Goal: Book appointment/travel/reservation

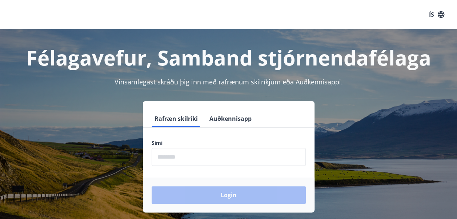
click at [175, 148] on input "phone" at bounding box center [229, 157] width 154 height 18
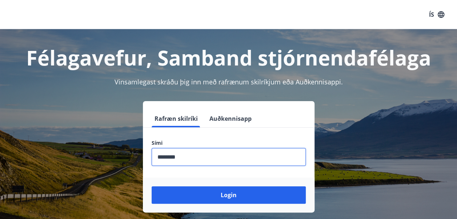
click at [191, 158] on input "phone" at bounding box center [229, 157] width 154 height 18
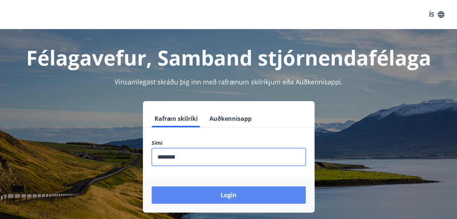
type input "********"
click at [224, 194] on button "Login" at bounding box center [229, 194] width 154 height 17
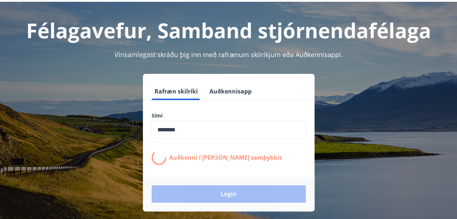
scroll to position [31, 0]
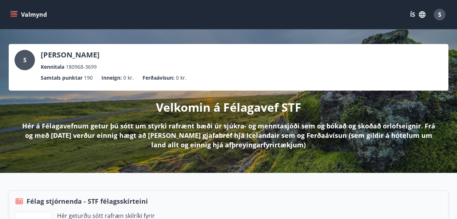
click at [9, 11] on button "Valmynd" at bounding box center [29, 14] width 41 height 13
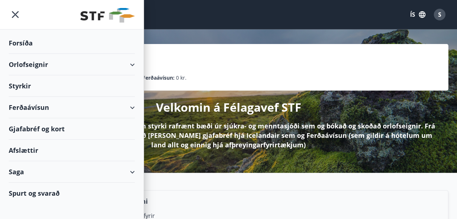
click at [136, 62] on icon at bounding box center [132, 64] width 9 height 9
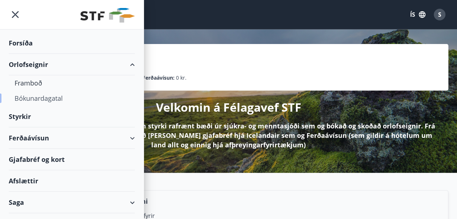
click at [37, 97] on div "Bókunardagatal" at bounding box center [72, 98] width 114 height 15
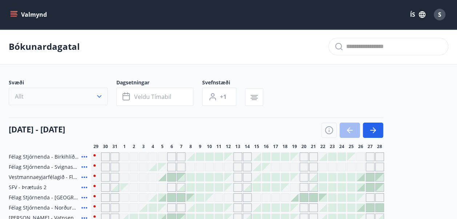
click at [95, 97] on button "Allt" at bounding box center [58, 96] width 99 height 17
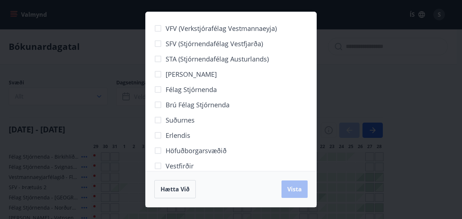
drag, startPoint x: 316, startPoint y: 138, endPoint x: 312, endPoint y: 141, distance: 4.6
click at [312, 141] on div "VFV (Verkstjórafélag Vestmannaeyja) SFV (Stjórnendafélag Vestfjarða) STA (Stjór…" at bounding box center [231, 91] width 171 height 159
drag, startPoint x: 321, startPoint y: 72, endPoint x: 318, endPoint y: 92, distance: 20.6
click at [318, 92] on div "VFV (Verkstjórafélag Vestmannaeyja) SFV (Stjórnendafélag Vestfjarða) STA (Stjór…" at bounding box center [231, 109] width 462 height 219
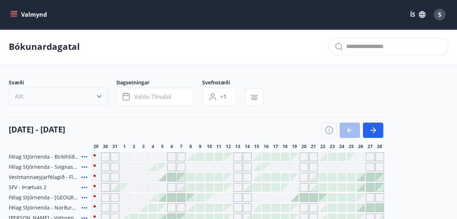
click at [98, 94] on icon "button" at bounding box center [99, 96] width 7 height 7
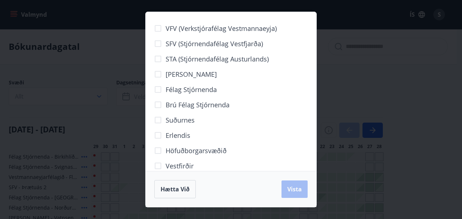
click at [314, 166] on div "VFV (Verkstjórafélag Vestmannaeyja) SFV (Stjórnendafélag Vestfjarða) STA (Stjór…" at bounding box center [231, 91] width 171 height 159
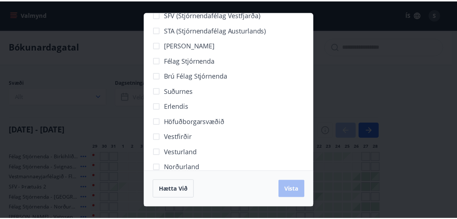
scroll to position [44, 0]
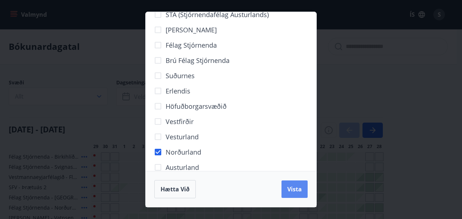
click at [301, 188] on span "Vista" at bounding box center [295, 189] width 15 height 8
click at [297, 187] on div "Hætta við Vista" at bounding box center [230, 189] width 153 height 18
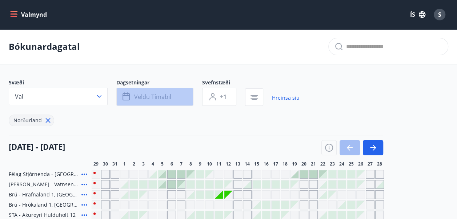
click at [150, 101] on button "Veldu tímabil" at bounding box center [154, 97] width 77 height 18
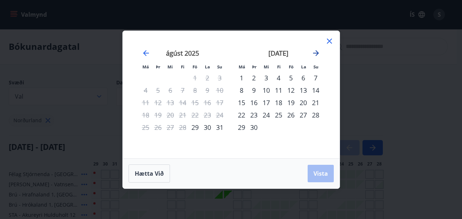
click at [316, 55] on icon "Move forward to switch to the next month." at bounding box center [316, 53] width 9 height 9
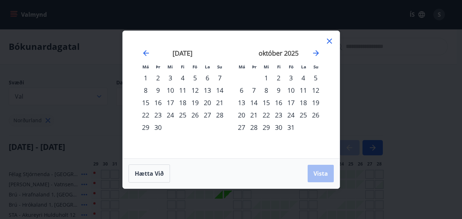
click at [316, 91] on div "12" at bounding box center [316, 90] width 12 height 12
click at [290, 103] on div "17" at bounding box center [291, 102] width 12 height 12
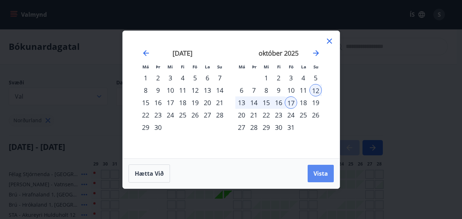
click at [323, 174] on span "Vista" at bounding box center [321, 173] width 15 height 8
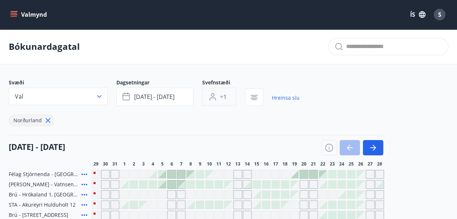
click at [222, 97] on span "+1" at bounding box center [223, 97] width 7 height 8
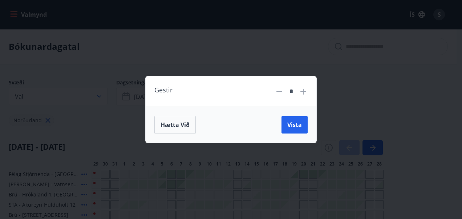
click at [301, 90] on icon at bounding box center [303, 91] width 9 height 9
click at [278, 88] on icon at bounding box center [279, 91] width 9 height 9
click at [304, 89] on icon at bounding box center [303, 91] width 9 height 9
type input "*"
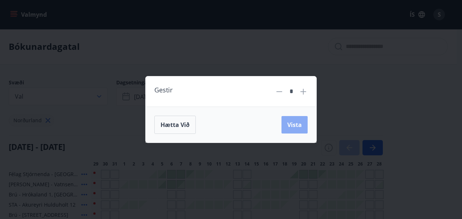
click at [294, 122] on span "Vista" at bounding box center [295, 125] width 15 height 8
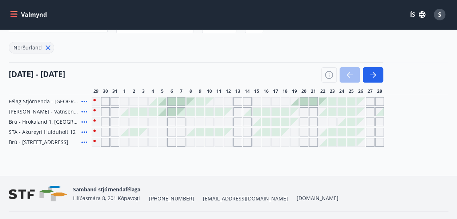
scroll to position [79, 0]
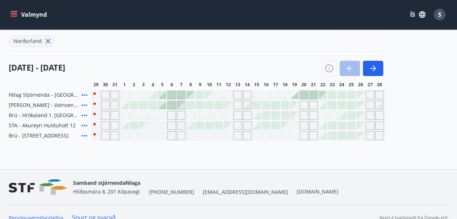
click at [246, 115] on div "Gráir dagar eru ekki bókanlegir" at bounding box center [247, 115] width 9 height 9
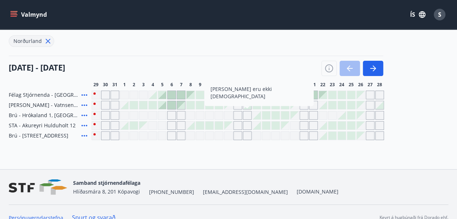
click at [261, 156] on div "Bókunardagatal Svæði Val Dagsetningar [DATE] - [DATE] Svefnstæði 3+ Hreinsa síu…" at bounding box center [228, 59] width 457 height 219
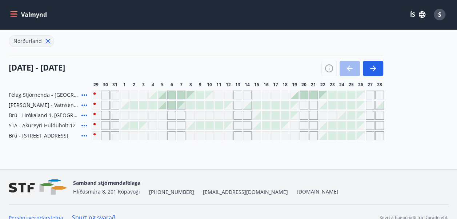
click at [255, 116] on div at bounding box center [257, 115] width 8 height 8
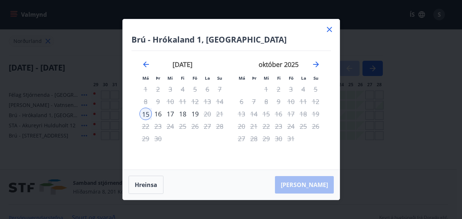
click at [243, 114] on div "13" at bounding box center [242, 114] width 12 height 12
click at [315, 63] on icon "Move forward to switch to the next month." at bounding box center [316, 64] width 9 height 9
click at [142, 65] on icon "Move backward to switch to the previous month." at bounding box center [146, 64] width 9 height 9
click at [330, 33] on icon at bounding box center [329, 29] width 9 height 9
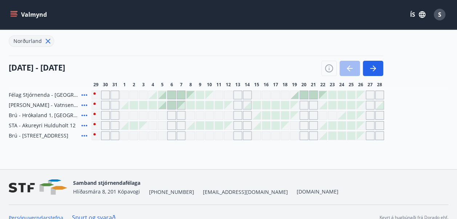
click at [329, 26] on div "Valmynd ÍS S" at bounding box center [228, 14] width 457 height 29
click at [259, 114] on div at bounding box center [257, 115] width 8 height 8
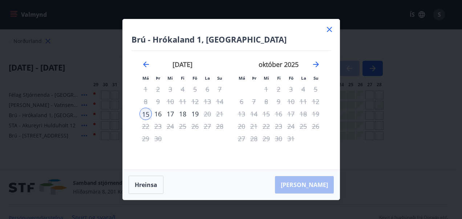
click at [329, 28] on icon at bounding box center [329, 29] width 9 height 9
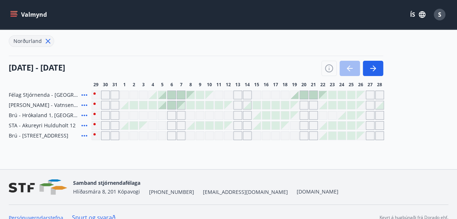
click at [267, 114] on div at bounding box center [266, 115] width 8 height 8
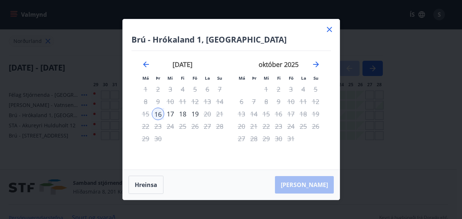
click at [325, 31] on icon at bounding box center [329, 29] width 9 height 9
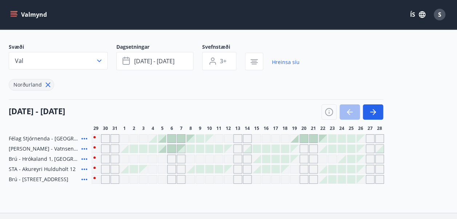
scroll to position [52, 0]
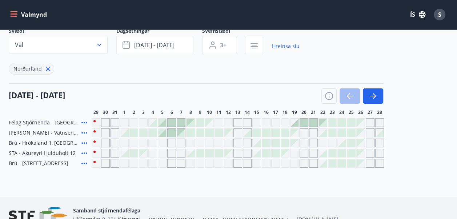
click at [266, 176] on div "Bókunardagatal Svæði Val Dagsetningar [DATE] - [DATE] Svefnstæði 3+ Hreinsa síu…" at bounding box center [228, 86] width 457 height 219
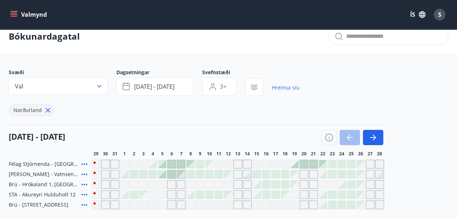
scroll to position [0, 0]
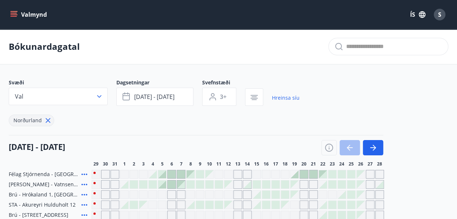
click at [11, 10] on button "Valmynd" at bounding box center [29, 14] width 41 height 13
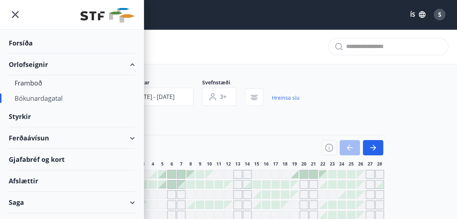
click at [52, 96] on div "Bókunardagatal" at bounding box center [72, 98] width 114 height 15
click at [31, 82] on div "Framboð" at bounding box center [72, 82] width 114 height 15
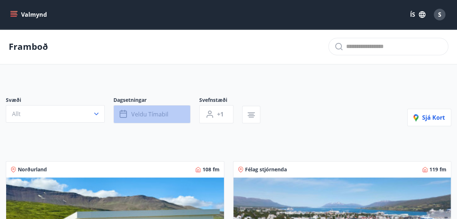
click at [161, 114] on span "Veldu tímabil" at bounding box center [149, 114] width 37 height 8
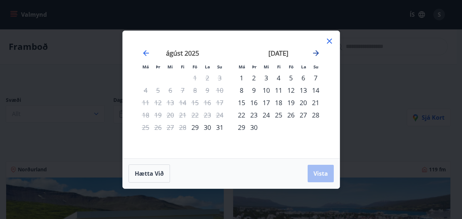
click at [316, 55] on icon "Move forward to switch to the next month." at bounding box center [316, 53] width 6 height 6
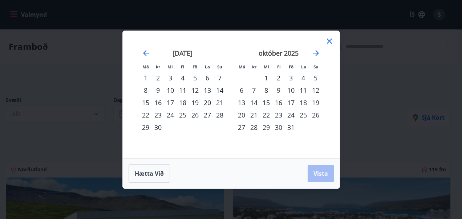
click at [242, 102] on div "13" at bounding box center [242, 102] width 12 height 12
click at [294, 101] on div "17" at bounding box center [291, 102] width 12 height 12
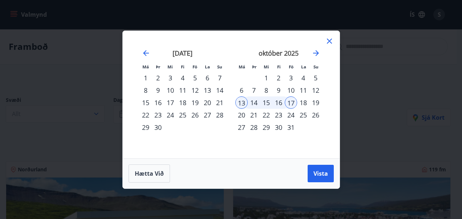
click at [240, 101] on div "13" at bounding box center [242, 102] width 12 height 12
click at [314, 89] on div "12" at bounding box center [316, 90] width 12 height 12
click at [292, 103] on div "17" at bounding box center [291, 102] width 12 height 12
click at [320, 170] on span "Vista" at bounding box center [321, 173] width 15 height 8
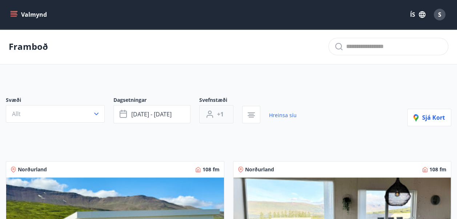
click at [222, 113] on span "+1" at bounding box center [220, 114] width 7 height 8
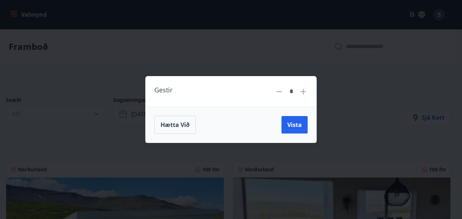
click at [306, 91] on icon at bounding box center [303, 91] width 9 height 9
click at [279, 95] on icon at bounding box center [279, 91] width 9 height 9
type input "*"
click at [297, 125] on span "Vista" at bounding box center [295, 125] width 15 height 8
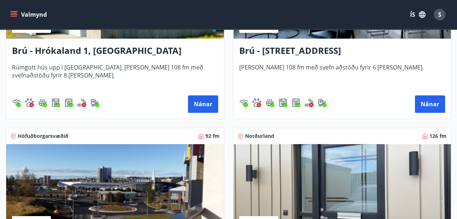
scroll to position [227, 0]
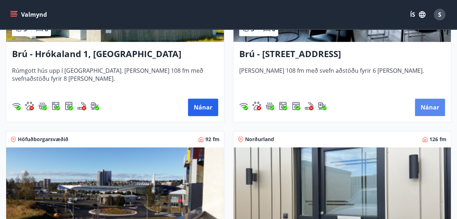
click at [427, 107] on button "Nánar" at bounding box center [430, 107] width 30 height 17
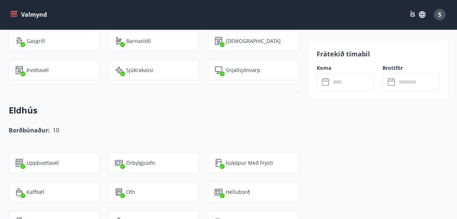
scroll to position [824, 0]
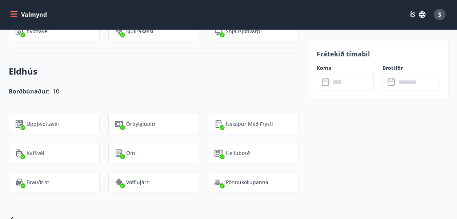
click at [330, 84] on icon at bounding box center [326, 82] width 9 height 9
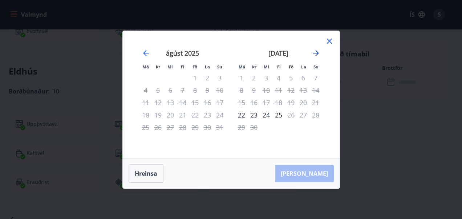
click at [316, 52] on icon "Move forward to switch to the next month." at bounding box center [316, 53] width 9 height 9
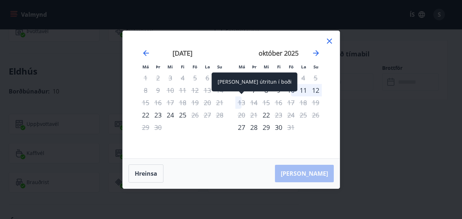
click at [243, 103] on div "13" at bounding box center [242, 102] width 12 height 12
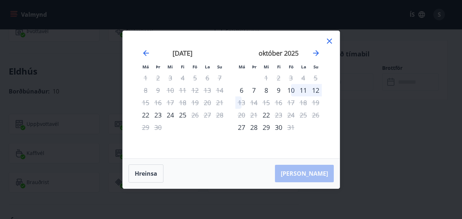
click at [317, 88] on div "12" at bounding box center [316, 90] width 12 height 12
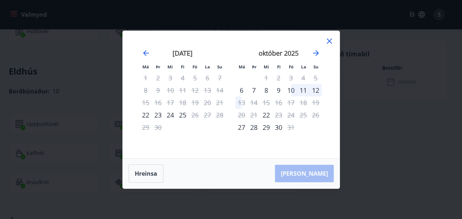
click at [317, 88] on div "12" at bounding box center [316, 90] width 12 height 12
click at [316, 87] on div "12" at bounding box center [316, 90] width 12 height 12
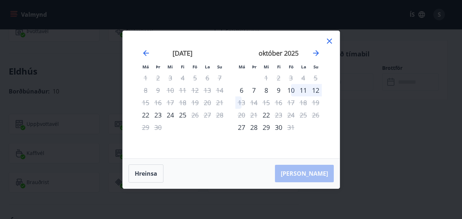
click at [302, 91] on div "11" at bounding box center [303, 90] width 12 height 12
click at [315, 94] on div "12" at bounding box center [316, 90] width 12 height 12
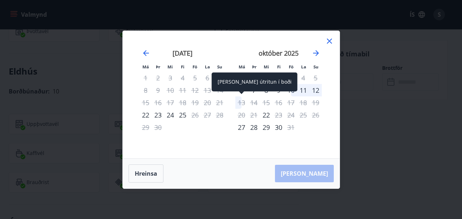
click at [240, 105] on div "13" at bounding box center [242, 102] width 12 height 12
click at [240, 103] on div "13" at bounding box center [242, 102] width 12 height 12
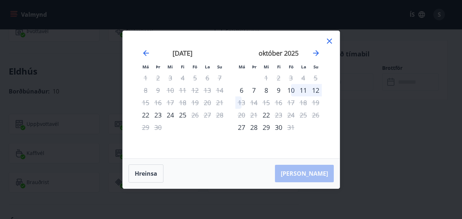
click at [256, 99] on div "14" at bounding box center [254, 102] width 12 height 12
click at [253, 103] on div "14" at bounding box center [254, 102] width 12 height 12
click at [328, 38] on icon at bounding box center [329, 41] width 9 height 9
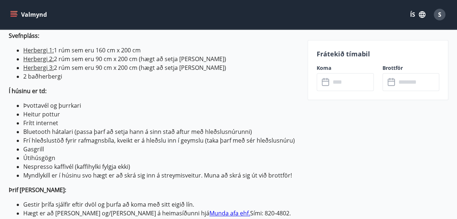
scroll to position [277, 0]
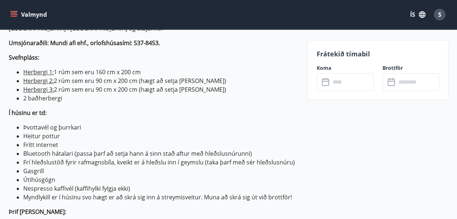
click at [252, 108] on p "Í húsinu er td:" at bounding box center [154, 112] width 290 height 9
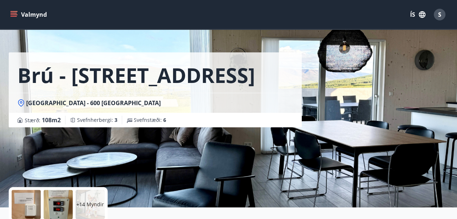
scroll to position [0, 0]
